Goal: Share content: Share content

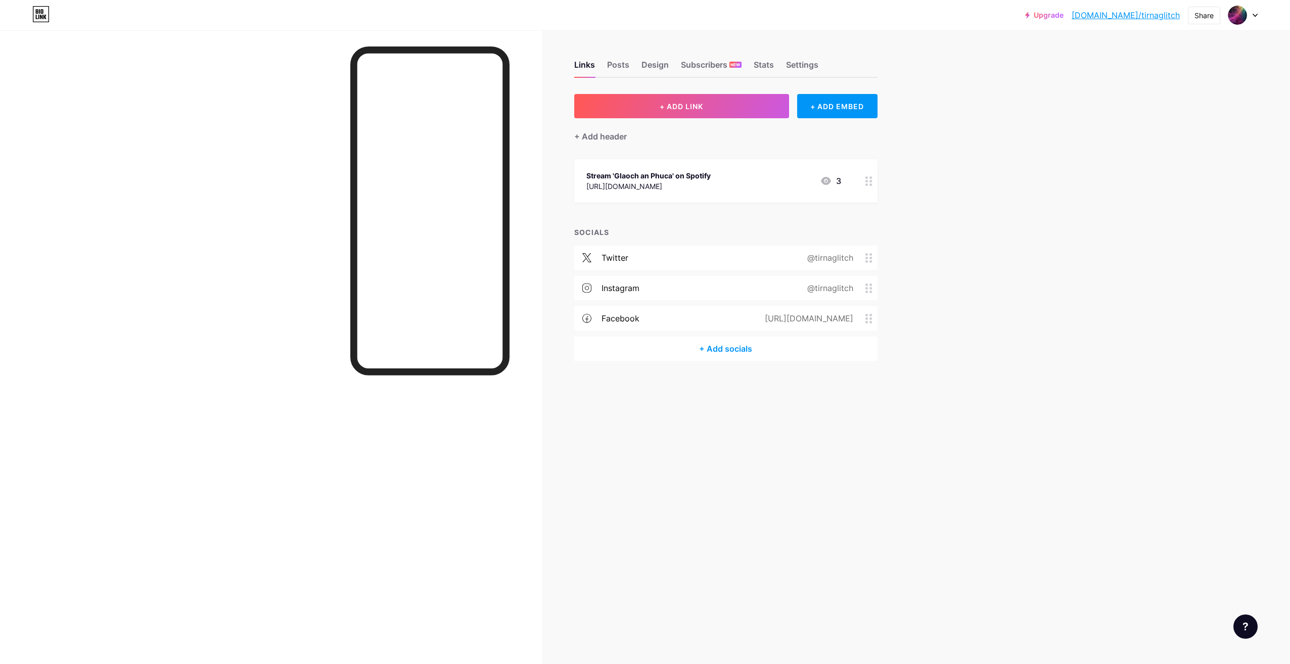
click at [711, 182] on div "[URL][DOMAIN_NAME]" at bounding box center [648, 186] width 124 height 11
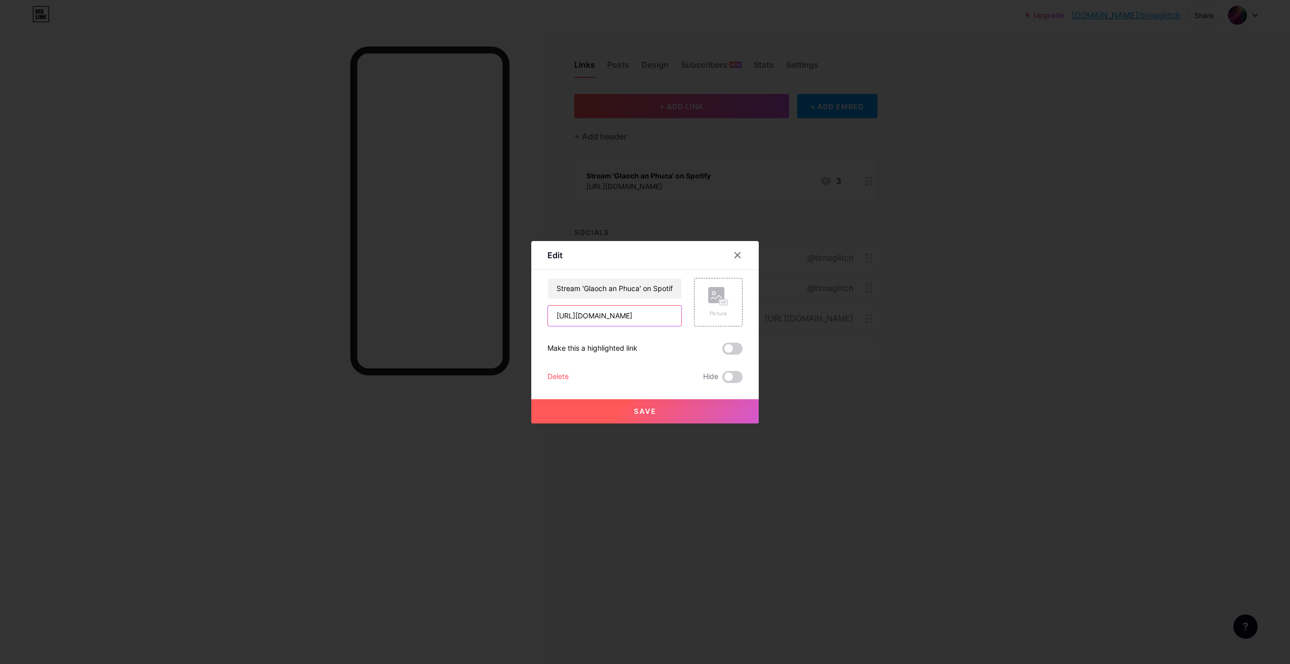
click at [646, 313] on input "[URL][DOMAIN_NAME]" at bounding box center [614, 316] width 133 height 20
paste input "[DOMAIN_NAME][URL]"
type input "[URL][DOMAIN_NAME]"
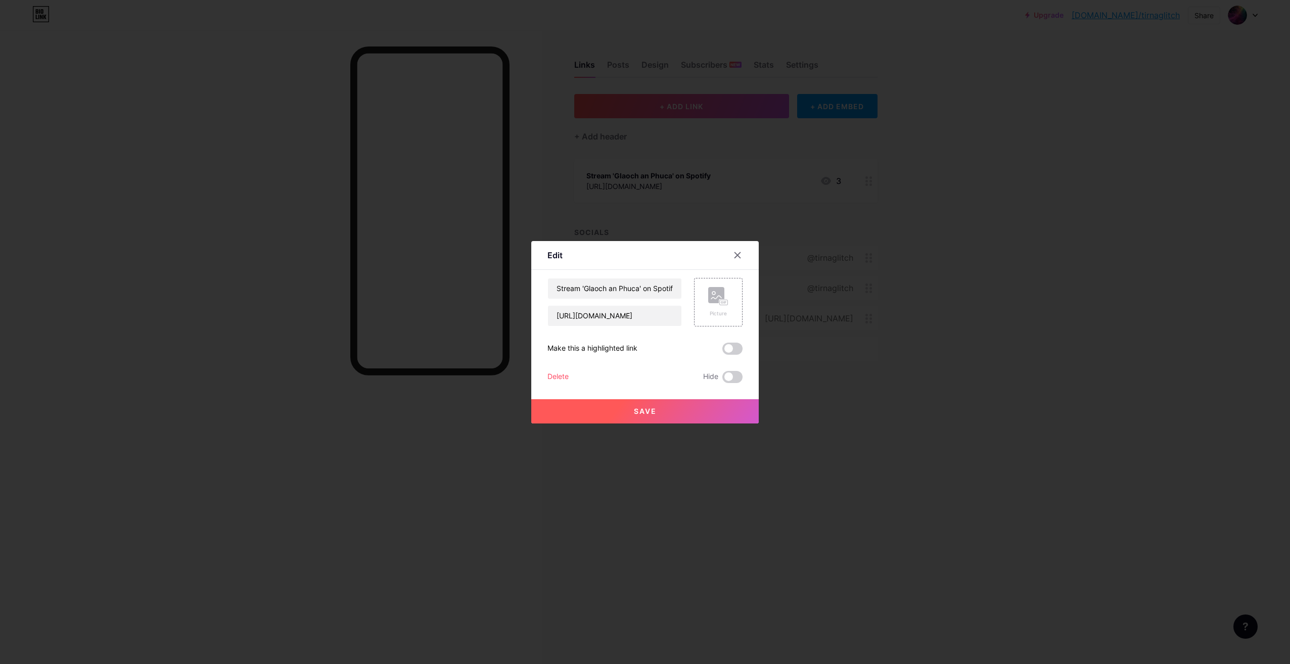
click at [305, 351] on div at bounding box center [645, 332] width 1290 height 664
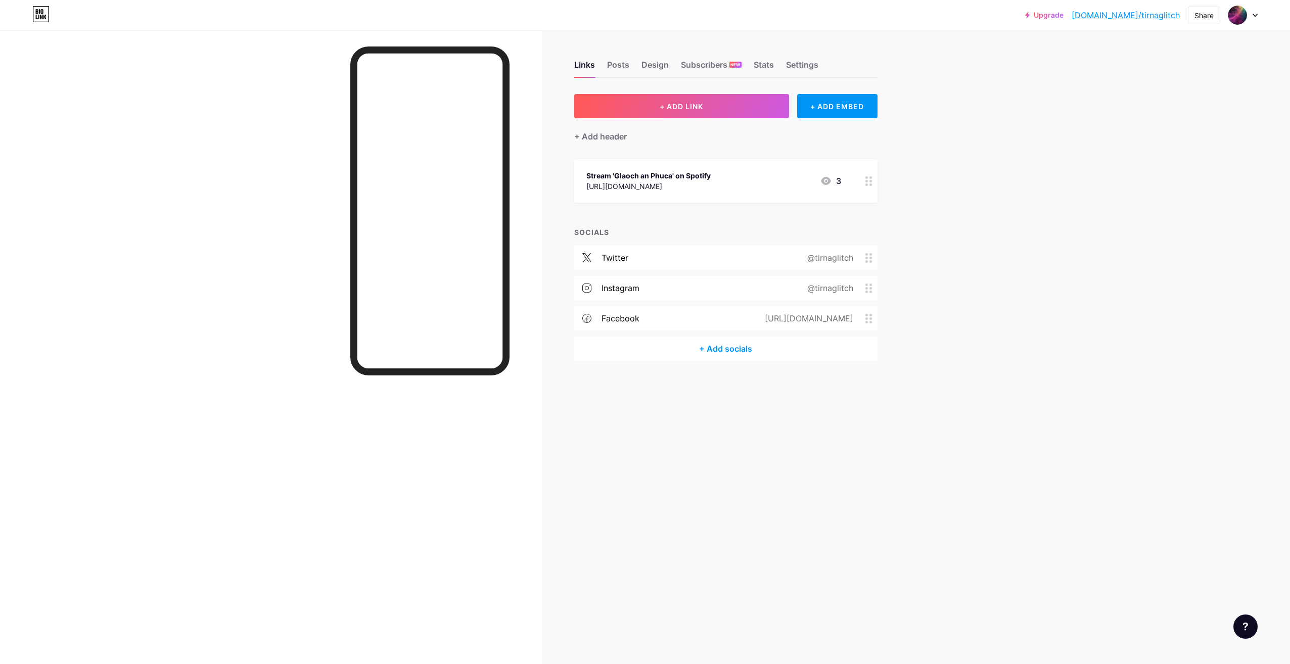
click at [870, 182] on icon at bounding box center [868, 181] width 7 height 10
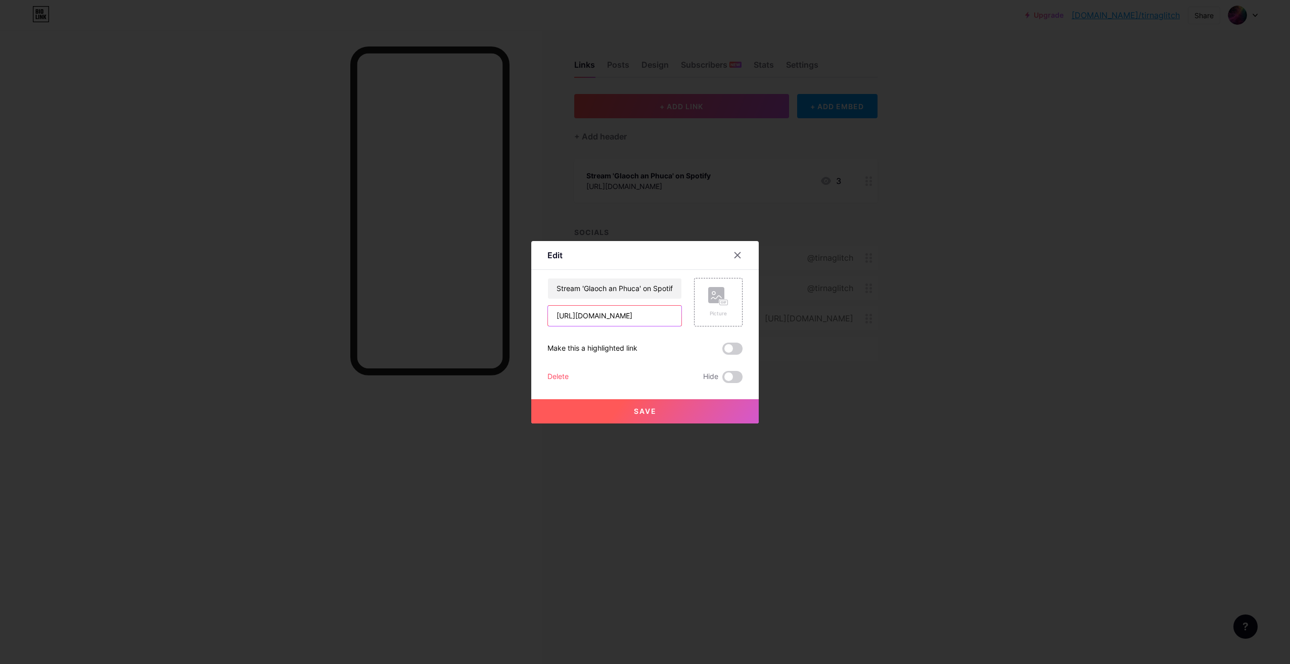
click at [654, 312] on input "[URL][DOMAIN_NAME]" at bounding box center [614, 316] width 133 height 20
paste input "[DOMAIN_NAME][URL]"
type input "[URL][DOMAIN_NAME]"
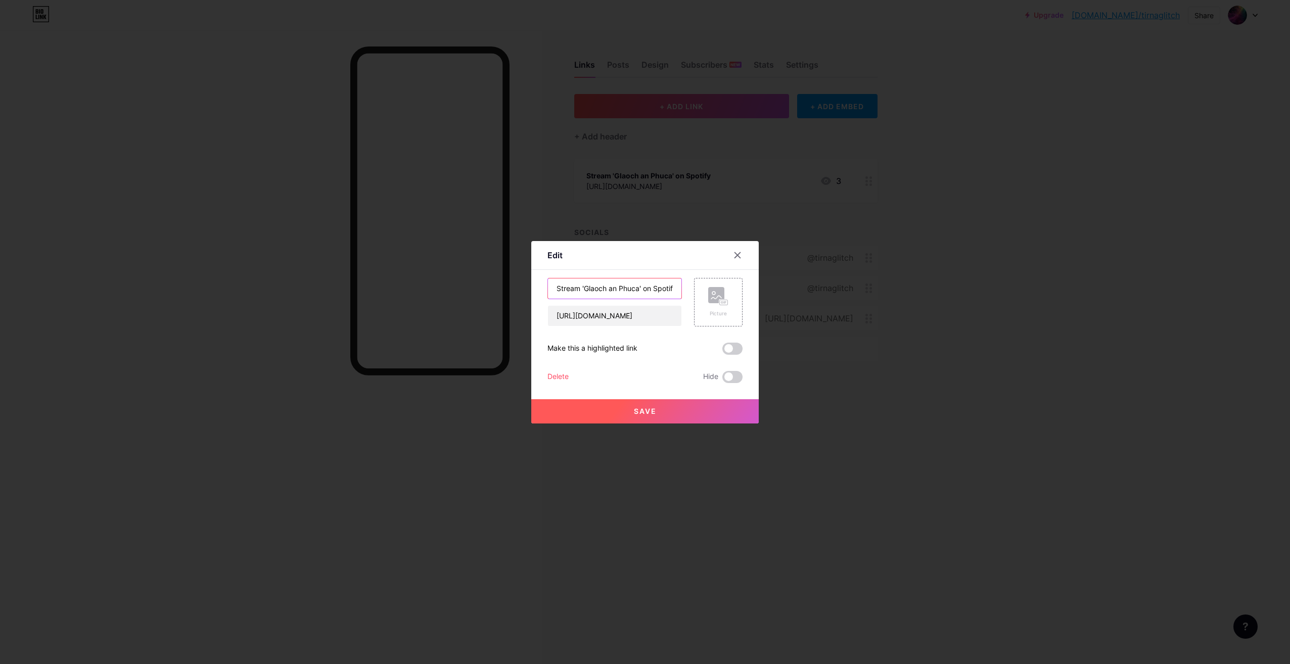
click at [608, 286] on input "Stream 'Glaoch an Phuca' on Spotify" at bounding box center [614, 289] width 133 height 20
click at [646, 289] on input "Stream 'Glaoch an Phuca' on Spotify" at bounding box center [614, 289] width 133 height 20
click at [735, 257] on icon at bounding box center [738, 255] width 6 height 6
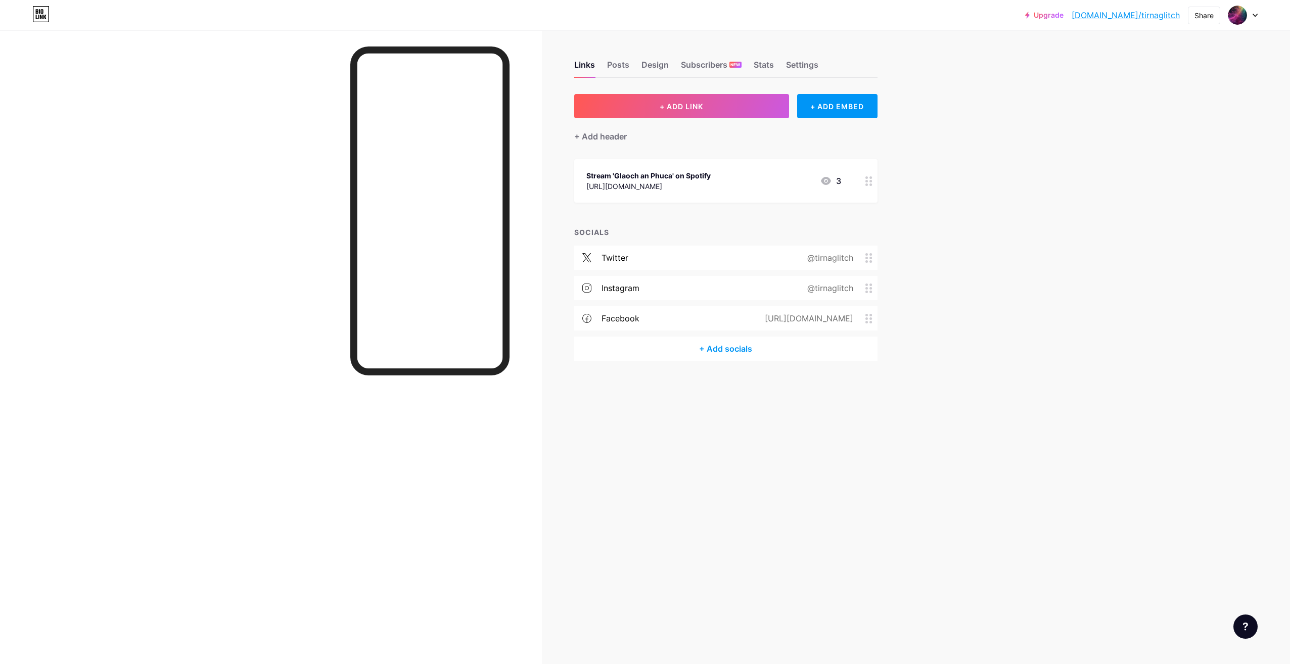
click at [708, 191] on div "Stream 'Glaoch an Phuca' on Spotify [URL][DOMAIN_NAME]" at bounding box center [648, 180] width 124 height 23
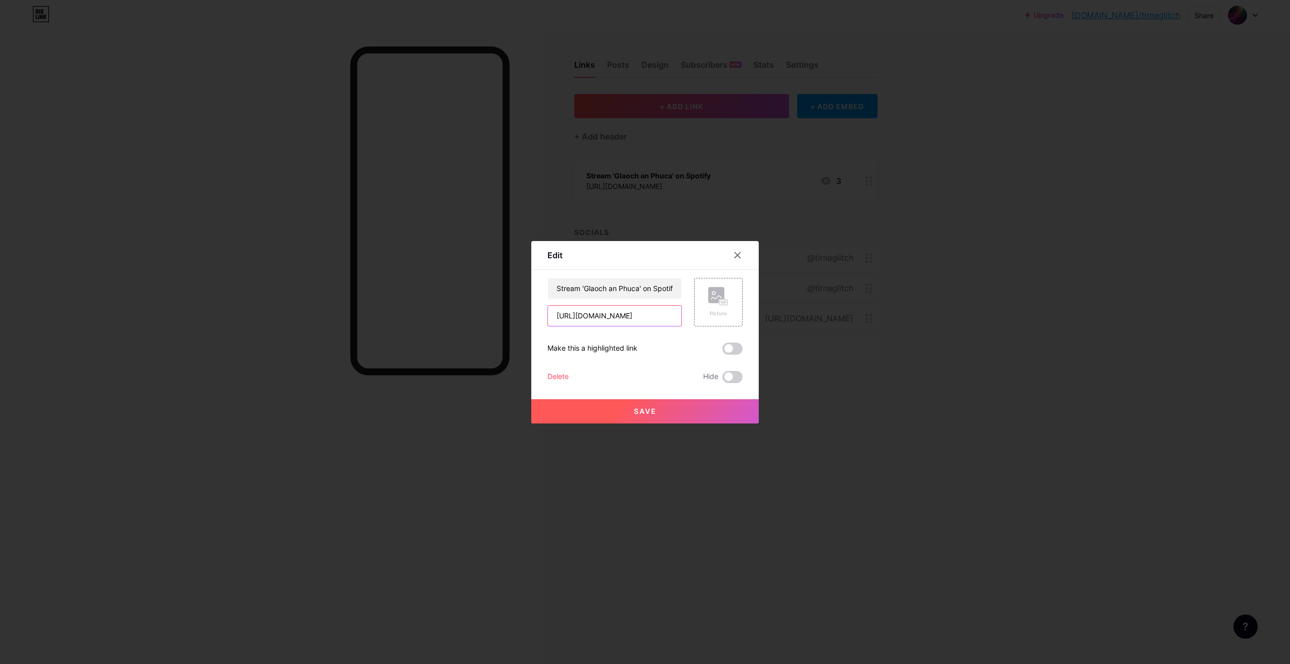
click at [624, 315] on input "[URL][DOMAIN_NAME]" at bounding box center [614, 316] width 133 height 20
paste input "[DOMAIN_NAME][URL]"
type input "[URL][DOMAIN_NAME]"
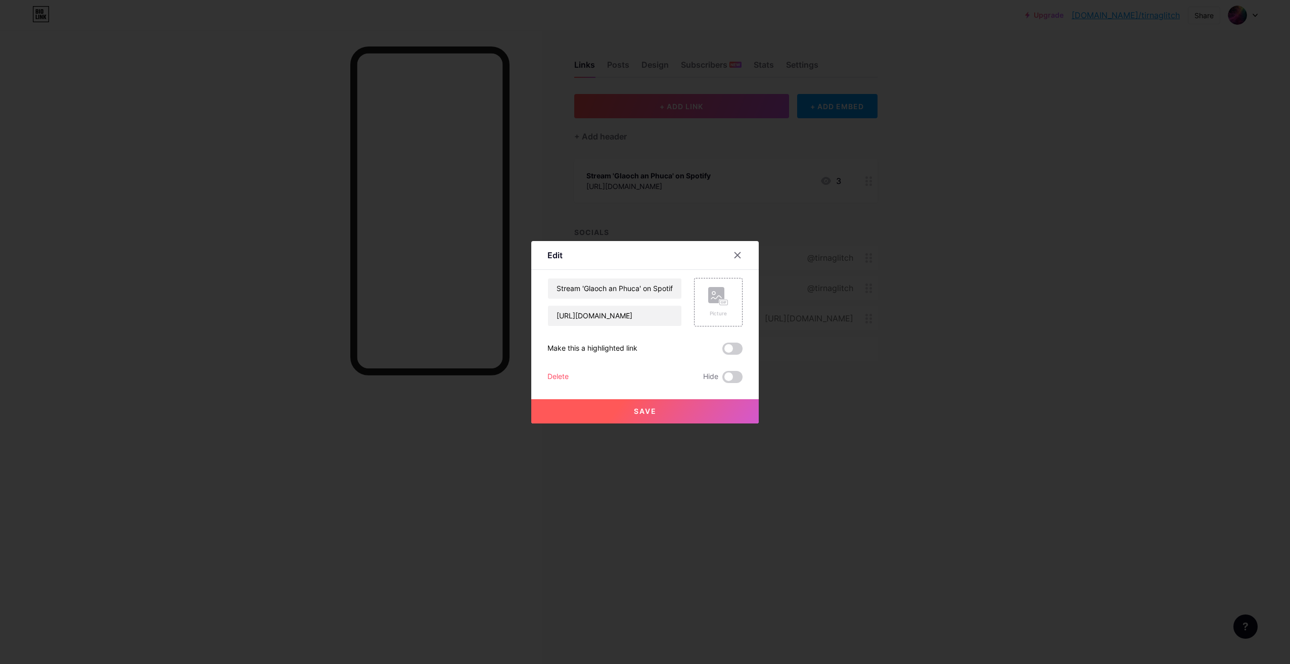
click at [638, 408] on span "Save" at bounding box center [645, 411] width 23 height 9
